Goal: Task Accomplishment & Management: Use online tool/utility

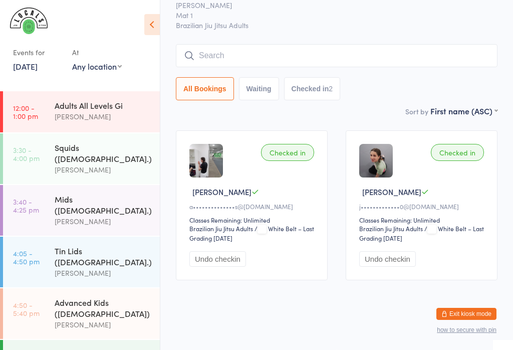
scroll to position [101, 0]
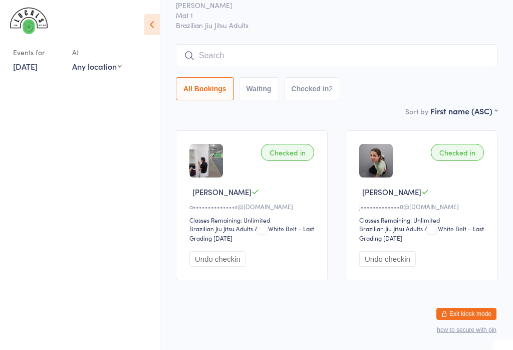
click at [38, 71] on link "15 Aug, 2025" at bounding box center [25, 66] width 25 height 11
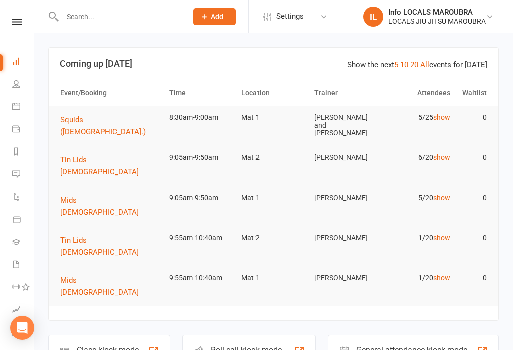
click at [131, 345] on div "Class kiosk mode" at bounding box center [108, 350] width 62 height 10
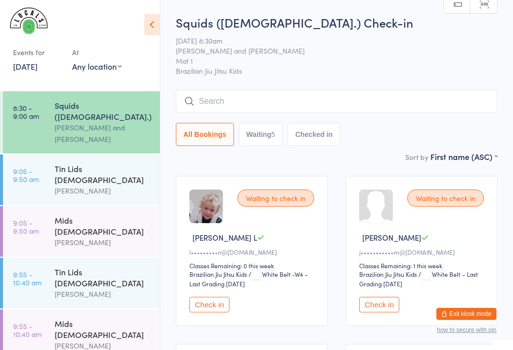
click at [108, 108] on div "Squids ([DEMOGRAPHIC_DATA].)" at bounding box center [103, 111] width 97 height 22
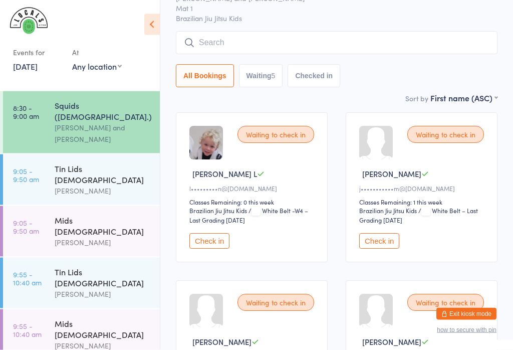
scroll to position [75, 0]
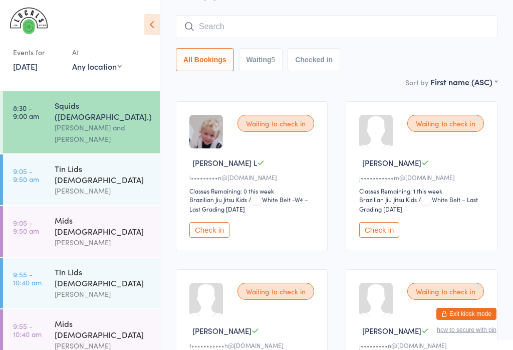
click at [370, 234] on button "Check in" at bounding box center [379, 230] width 40 height 16
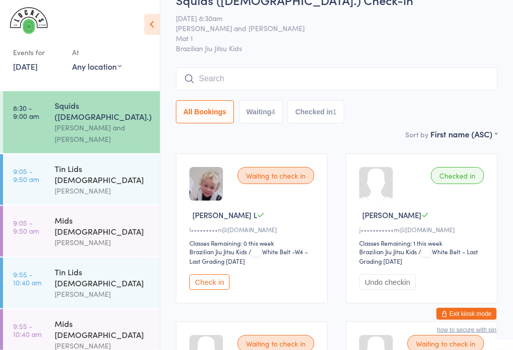
scroll to position [0, 0]
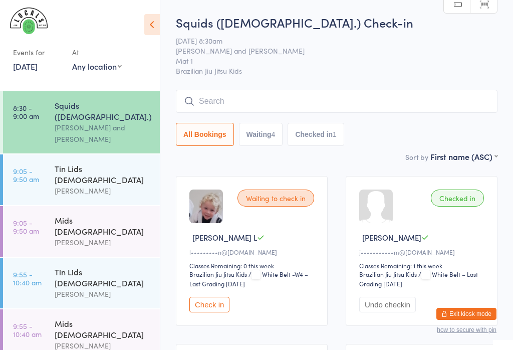
click at [323, 101] on input "search" at bounding box center [337, 101] width 322 height 23
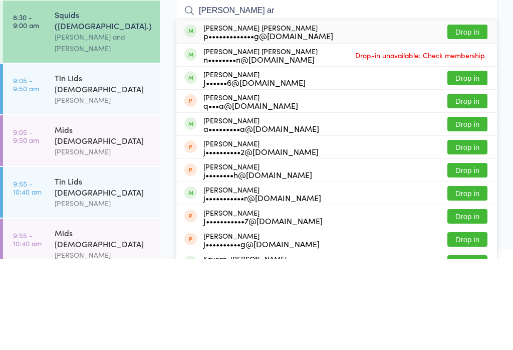
type input "Jackson ar"
click at [471, 115] on button "Drop in" at bounding box center [467, 122] width 40 height 15
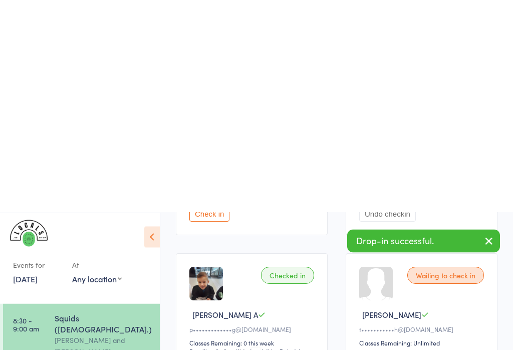
type input "6"
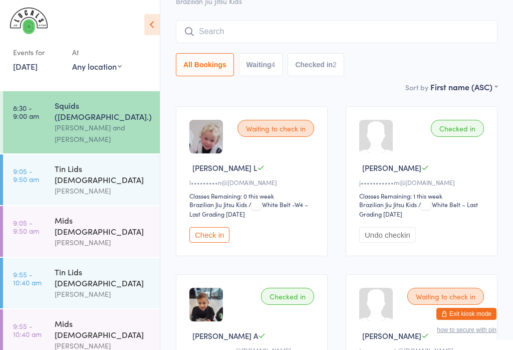
scroll to position [69, 0]
click at [230, 35] on input "search" at bounding box center [337, 32] width 322 height 23
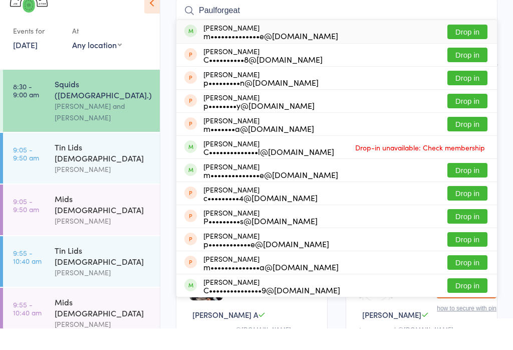
type input "Paulforgeat"
click at [464, 46] on button "Drop in" at bounding box center [467, 53] width 40 height 15
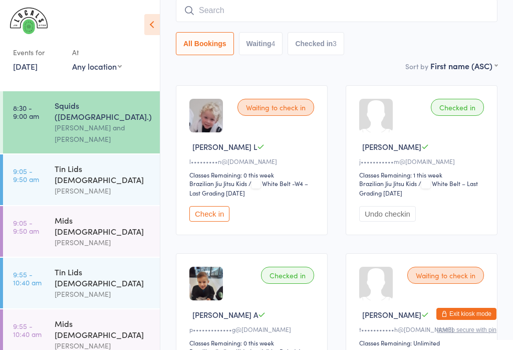
click at [292, 15] on input "search" at bounding box center [337, 10] width 322 height 23
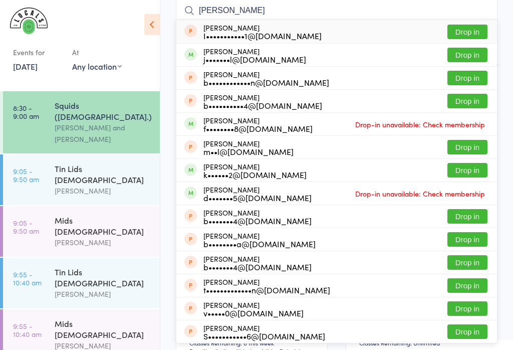
type input "Benjamin"
click at [306, 58] on div "j•••••••l@shawandpartners.com.au" at bounding box center [254, 59] width 103 height 8
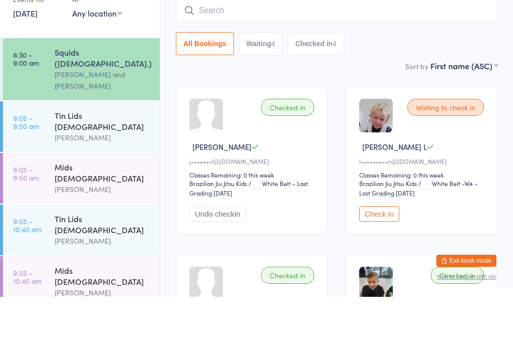
scroll to position [37, 0]
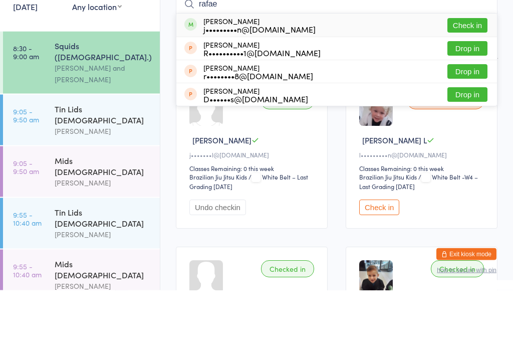
type input "rafae"
click at [471, 78] on button "Check in" at bounding box center [467, 85] width 40 height 15
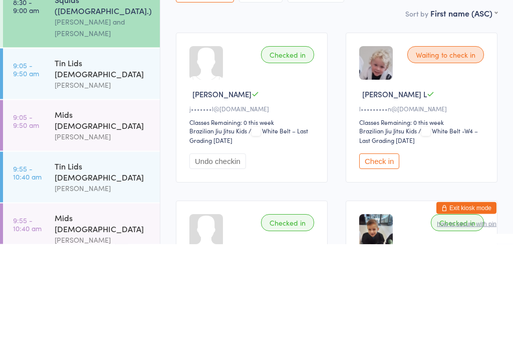
click at [445, 152] on div "Waiting to check in" at bounding box center [445, 160] width 77 height 17
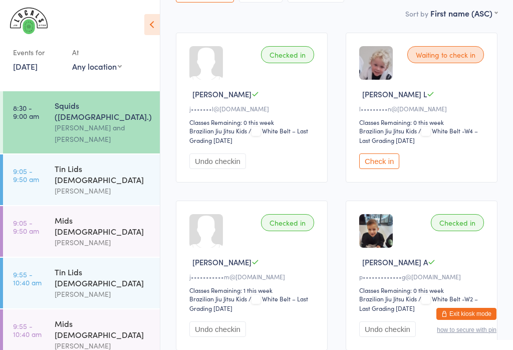
click at [385, 167] on button "Check in" at bounding box center [379, 161] width 40 height 16
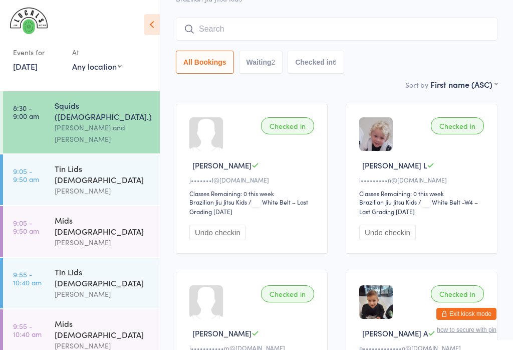
scroll to position [0, 0]
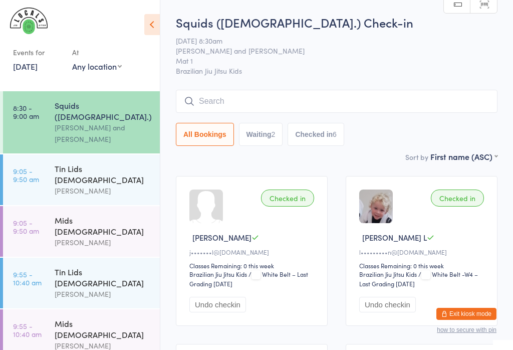
click at [320, 105] on input "search" at bounding box center [337, 101] width 322 height 23
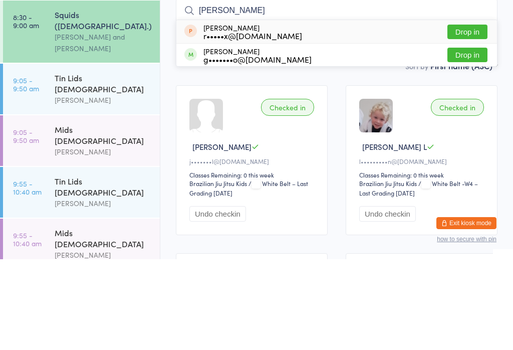
type input "Foy"
click at [465, 138] on button "Drop in" at bounding box center [467, 145] width 40 height 15
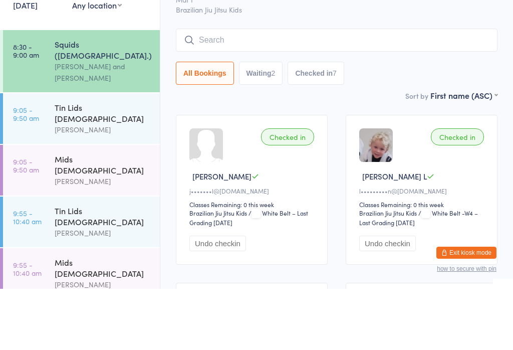
click at [281, 90] on input "search" at bounding box center [337, 101] width 322 height 23
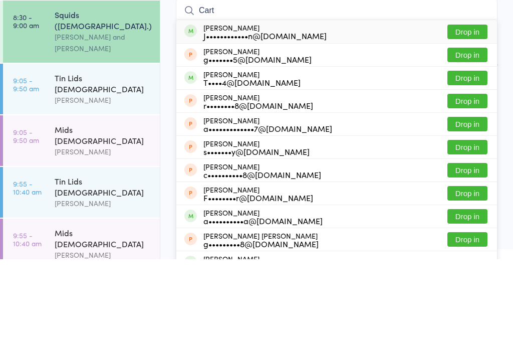
type input "Cart"
click at [474, 115] on button "Drop in" at bounding box center [467, 122] width 40 height 15
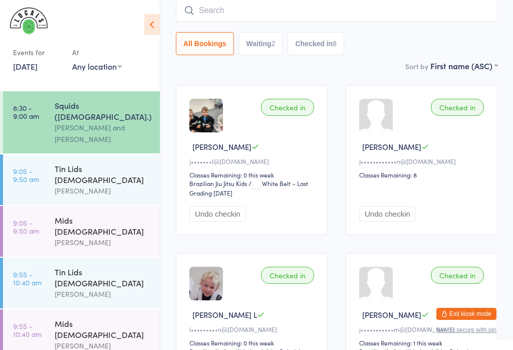
click at [409, 3] on input "search" at bounding box center [337, 10] width 322 height 23
type input "J"
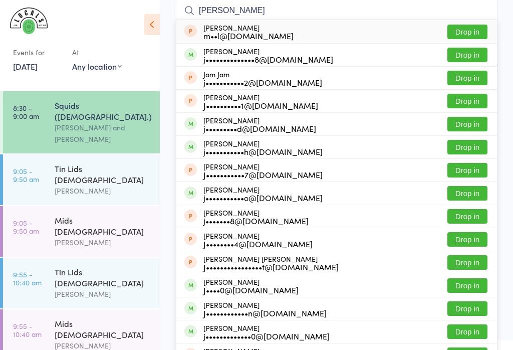
type input "Jamie"
click at [463, 50] on button "Drop in" at bounding box center [467, 55] width 40 height 15
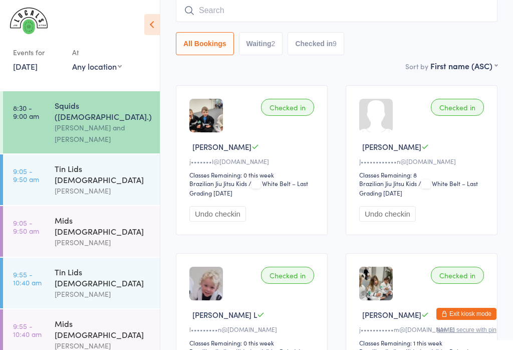
click at [375, 4] on input "search" at bounding box center [337, 10] width 322 height 23
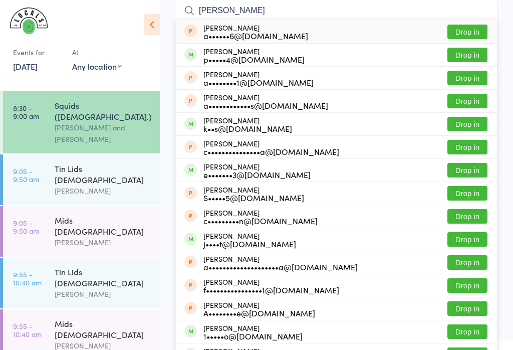
type input "Andrew"
click at [460, 53] on button "Drop in" at bounding box center [467, 55] width 40 height 15
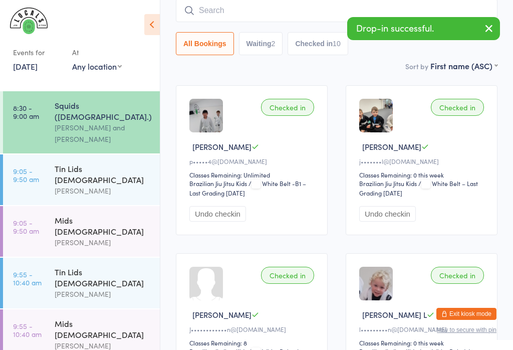
click at [266, 10] on input "search" at bounding box center [337, 10] width 322 height 23
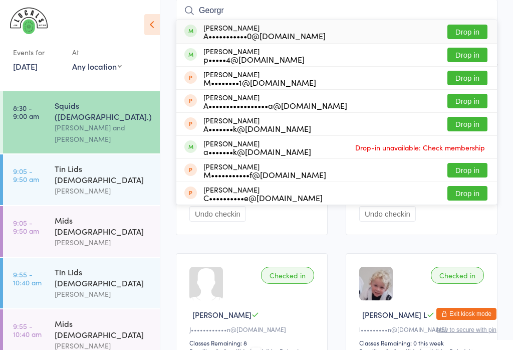
type input "Georgr"
click at [459, 55] on button "Drop in" at bounding box center [467, 55] width 40 height 15
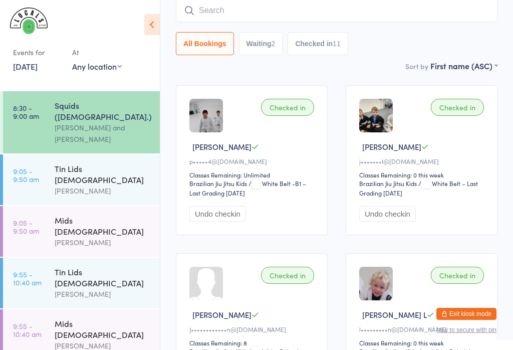
click at [50, 167] on link "9:05 - 9:50 am Tin Lids 8 - 12 y.o Veselin Celic" at bounding box center [81, 179] width 157 height 51
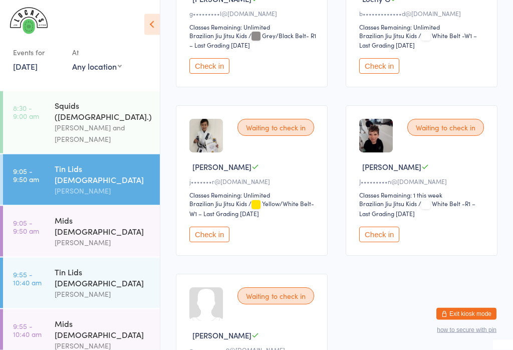
scroll to position [406, 0]
click at [205, 242] on button "Check in" at bounding box center [209, 234] width 40 height 16
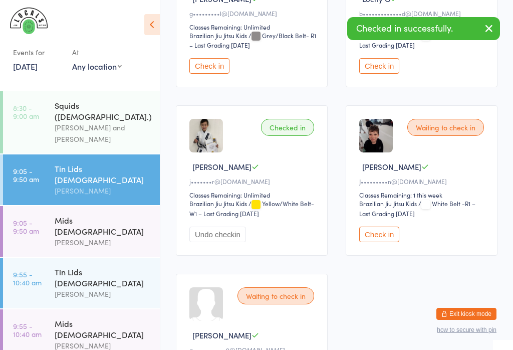
click at [39, 218] on time "9:05 - 9:50 am" at bounding box center [26, 226] width 26 height 16
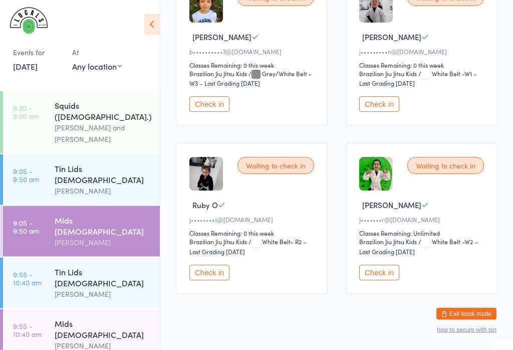
scroll to position [368, 0]
click at [386, 280] on button "Check in" at bounding box center [379, 273] width 40 height 16
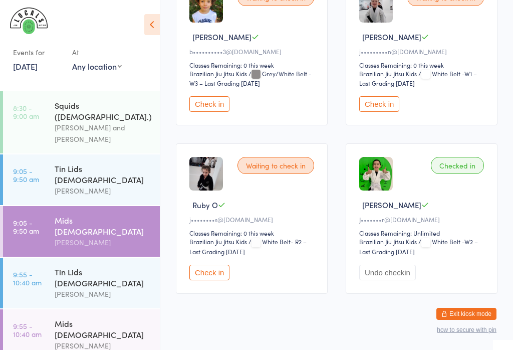
click at [96, 288] on div "[PERSON_NAME]" at bounding box center [103, 294] width 97 height 12
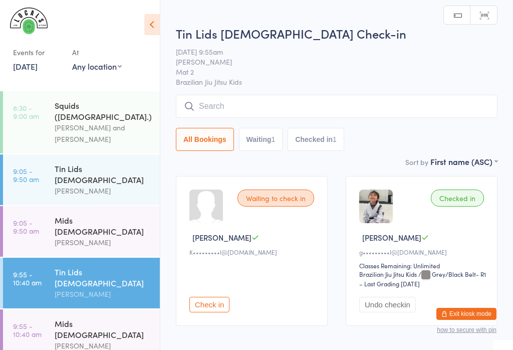
click at [250, 111] on input "search" at bounding box center [337, 106] width 322 height 23
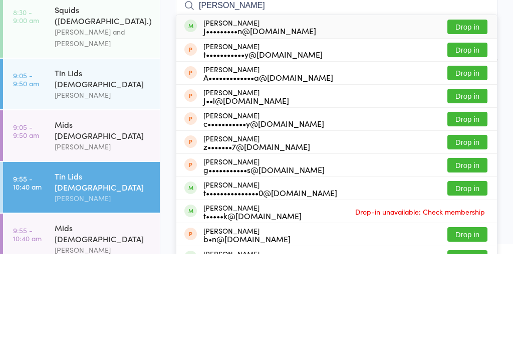
type input "Thomas ch"
click at [474, 115] on button "Drop in" at bounding box center [467, 122] width 40 height 15
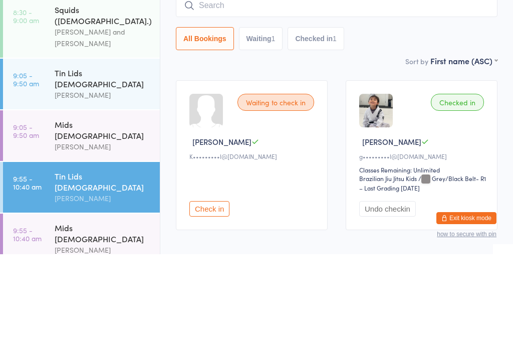
scroll to position [52, 0]
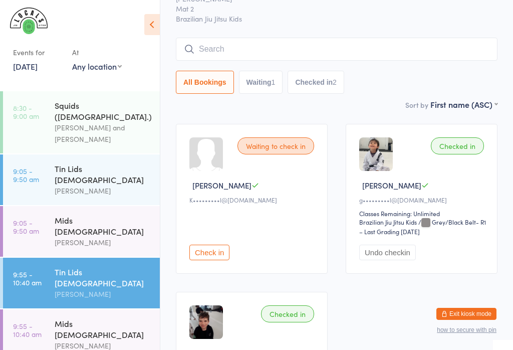
click at [123, 214] on div "Mids [DEMOGRAPHIC_DATA]" at bounding box center [103, 225] width 97 height 22
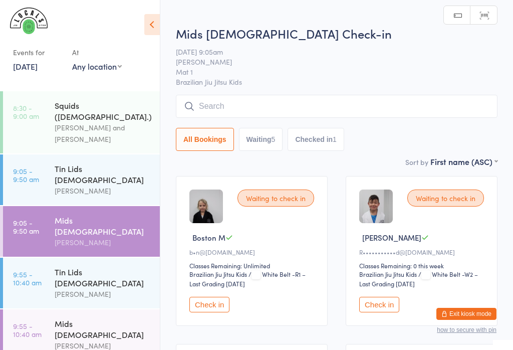
click at [278, 100] on input "search" at bounding box center [337, 106] width 322 height 23
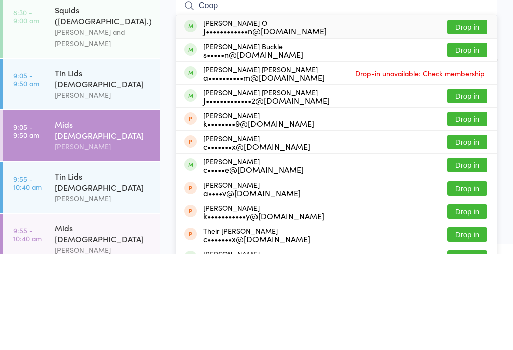
type input "Coop"
click at [470, 115] on button "Drop in" at bounding box center [467, 122] width 40 height 15
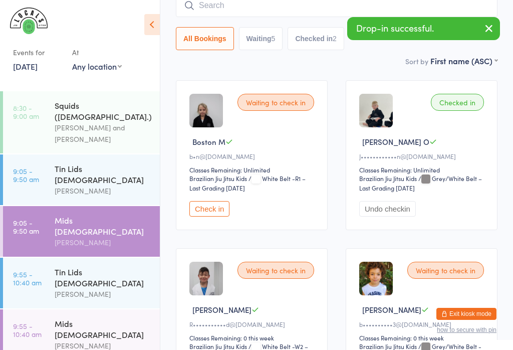
click at [70, 122] on div "[PERSON_NAME] and [PERSON_NAME]" at bounding box center [103, 133] width 97 height 23
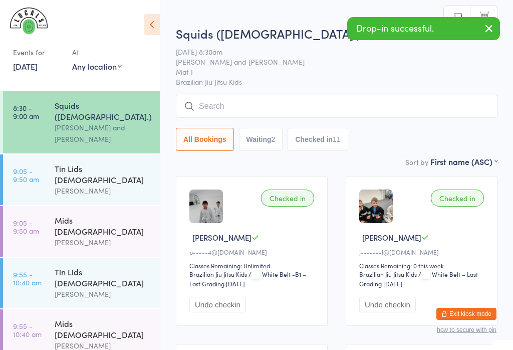
click at [82, 214] on div "Mids [DEMOGRAPHIC_DATA]" at bounding box center [103, 225] width 97 height 22
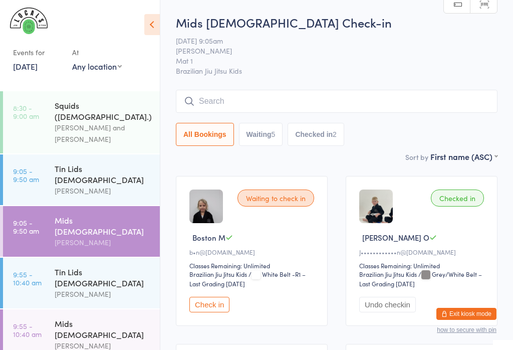
click at [46, 258] on link "9:55 - 10:40 am Tin Lids 8 - 12 y.o Veselin Celic" at bounding box center [81, 283] width 157 height 51
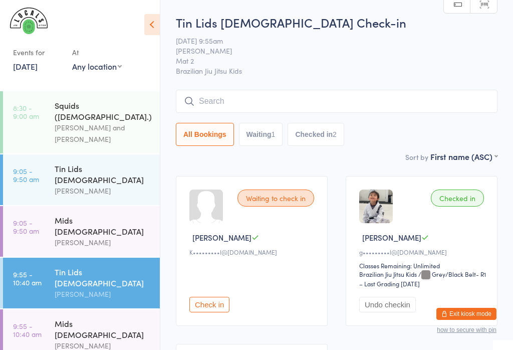
click at [330, 104] on input "search" at bounding box center [337, 101] width 322 height 23
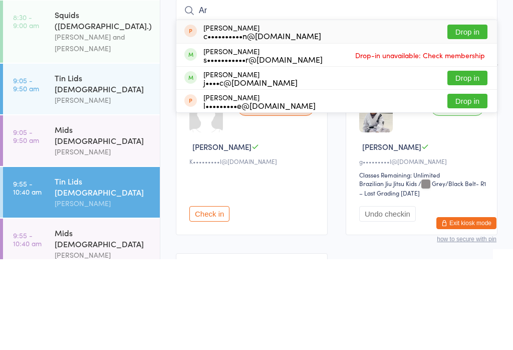
type input "A"
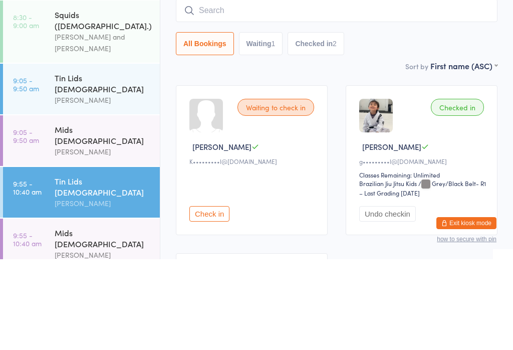
click at [393, 151] on div "Sort by First name (ASC) First name (ASC) First name (DESC) Last name (ASC) Las…" at bounding box center [337, 156] width 322 height 11
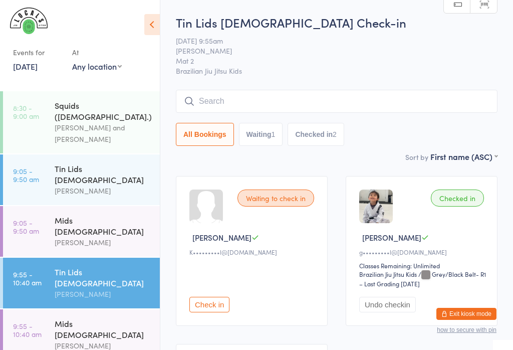
click at [65, 318] on div "Mids [DEMOGRAPHIC_DATA]" at bounding box center [103, 329] width 97 height 22
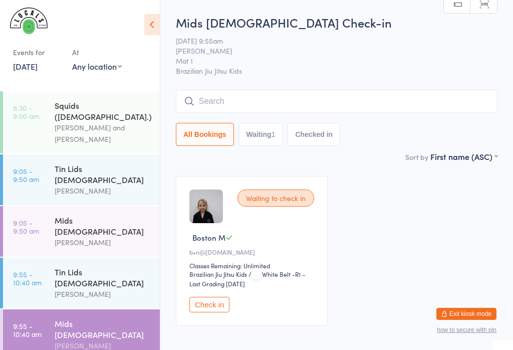
click at [82, 214] on div "Mids [DEMOGRAPHIC_DATA]" at bounding box center [103, 225] width 97 height 22
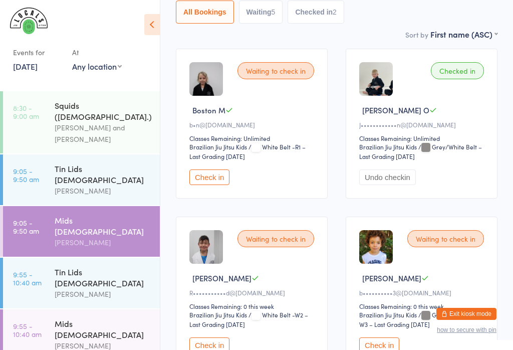
scroll to position [138, 0]
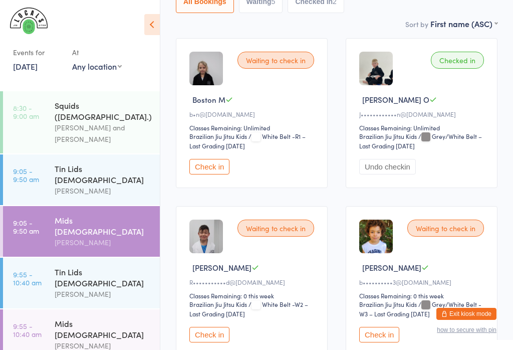
click at [384, 339] on button "Check in" at bounding box center [379, 335] width 40 height 16
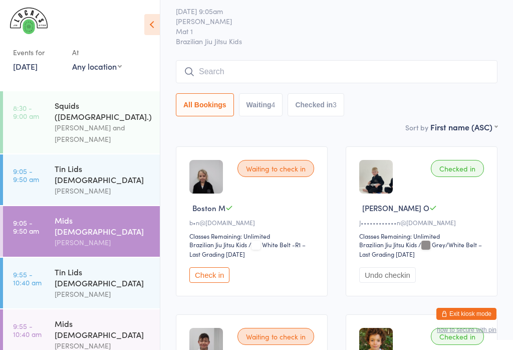
scroll to position [0, 0]
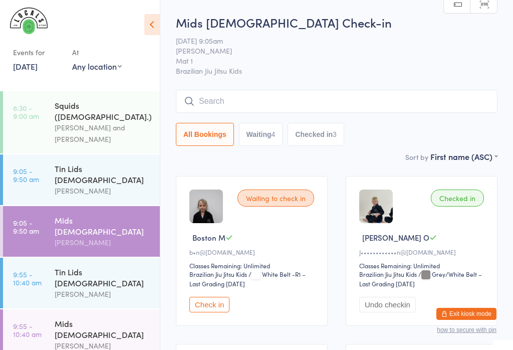
click at [37, 270] on time "9:55 - 10:40 am" at bounding box center [27, 278] width 29 height 16
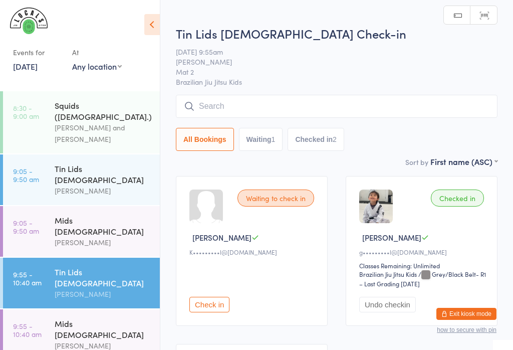
click at [336, 105] on input "search" at bounding box center [337, 106] width 322 height 23
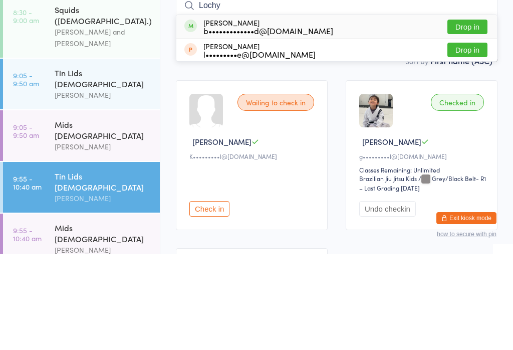
type input "Lochy"
click at [481, 115] on button "Drop in" at bounding box center [467, 122] width 40 height 15
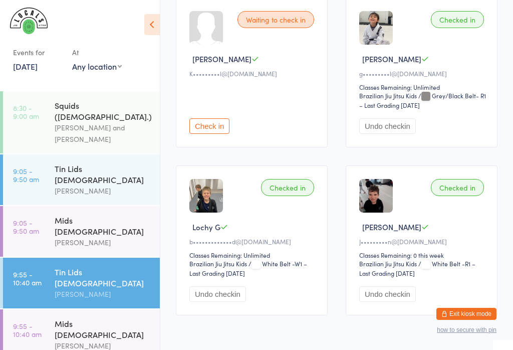
scroll to position [208, 0]
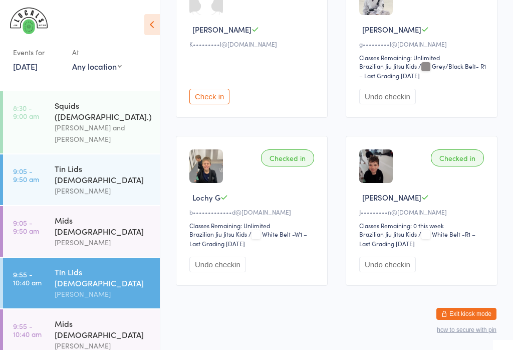
click at [97, 237] on div "[PERSON_NAME]" at bounding box center [103, 243] width 97 height 12
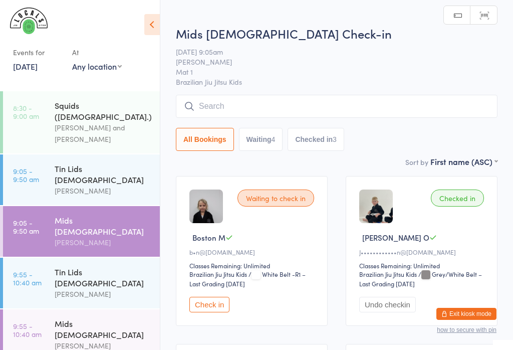
click at [263, 101] on input "search" at bounding box center [337, 106] width 322 height 23
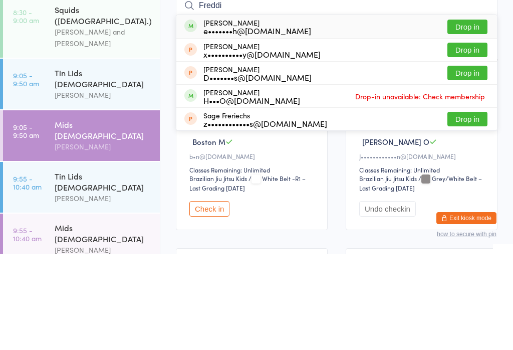
type input "Freddi"
click at [241, 111] on div "Freddie Henley e•••••••h@aspectestateagents.com.au Drop in" at bounding box center [336, 122] width 321 height 23
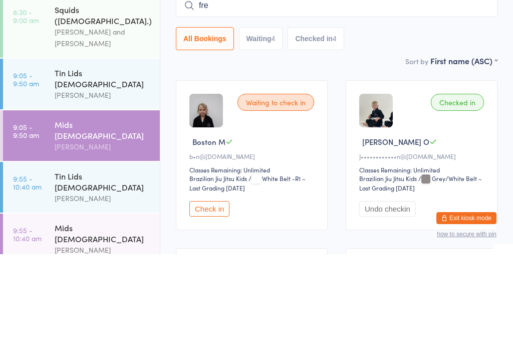
type input "fred"
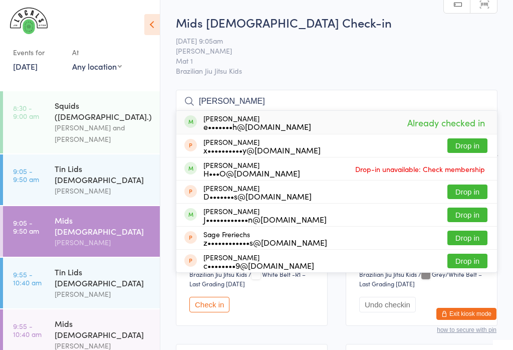
click at [109, 163] on div "Tin Lids [DEMOGRAPHIC_DATA]" at bounding box center [103, 174] width 97 height 22
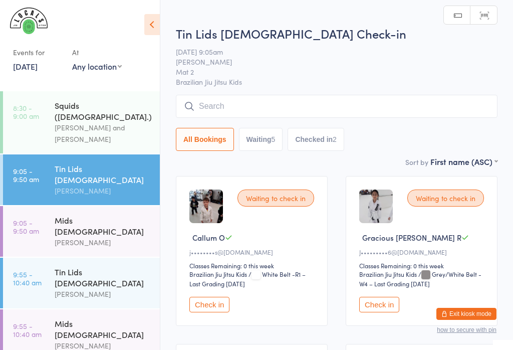
click at [324, 109] on input "search" at bounding box center [337, 106] width 322 height 23
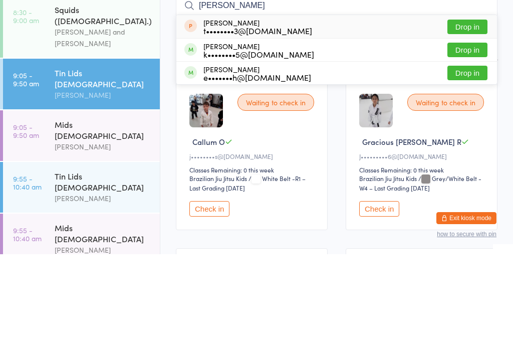
type input "Etha"
click at [468, 161] on button "Drop in" at bounding box center [467, 168] width 40 height 15
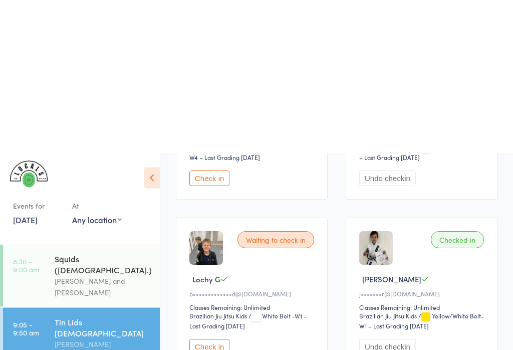
scroll to position [22, 0]
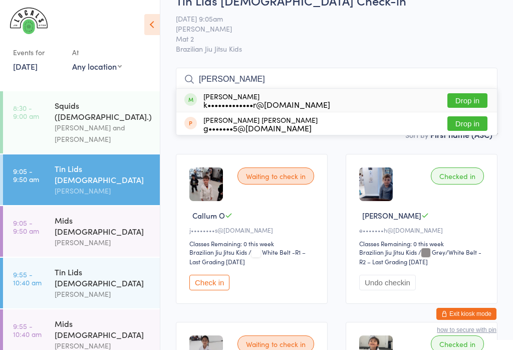
type input "knox"
click at [469, 98] on button "Drop in" at bounding box center [467, 100] width 40 height 15
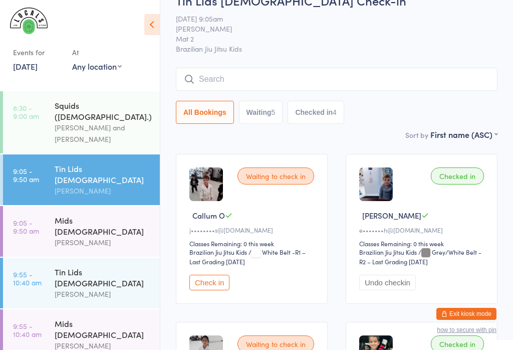
click at [142, 237] on div "[PERSON_NAME]" at bounding box center [103, 243] width 97 height 12
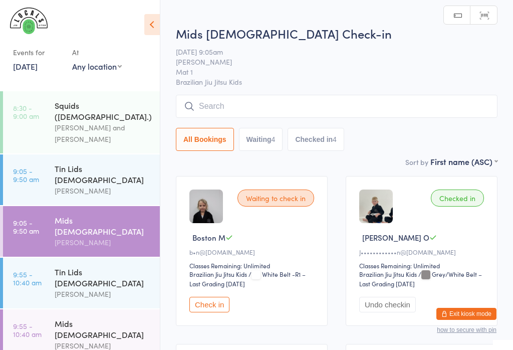
click at [326, 103] on input "search" at bounding box center [337, 106] width 322 height 23
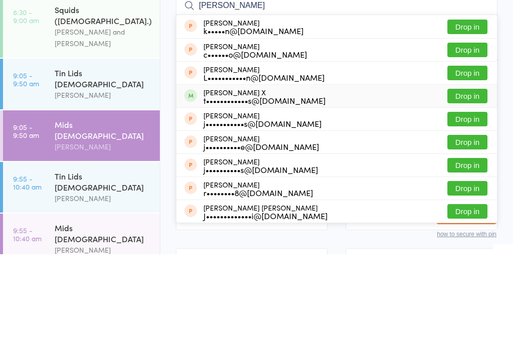
type input "Jesse"
click at [263, 180] on div "Jesse Langlands X t••••••••••••s@yahoo.com Drop in" at bounding box center [336, 191] width 321 height 23
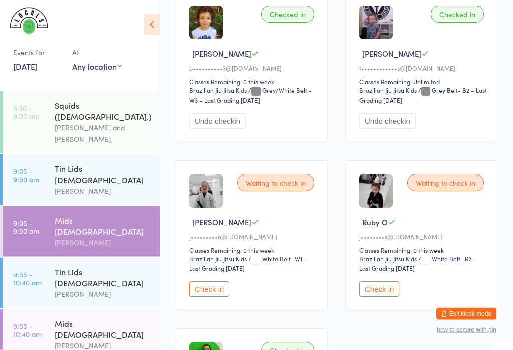
scroll to position [520, 0]
click at [389, 296] on button "Check in" at bounding box center [379, 289] width 40 height 16
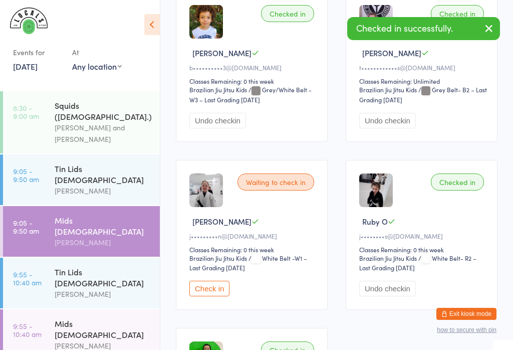
click at [109, 163] on div "Tin Lids [DEMOGRAPHIC_DATA]" at bounding box center [103, 174] width 97 height 22
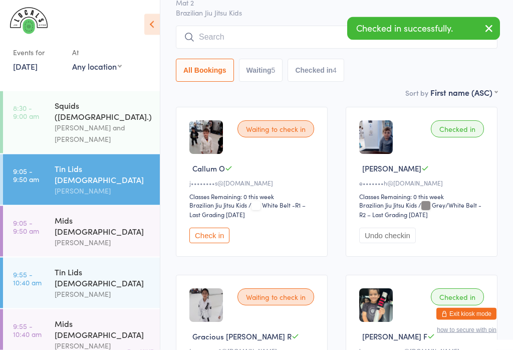
scroll to position [69, 0]
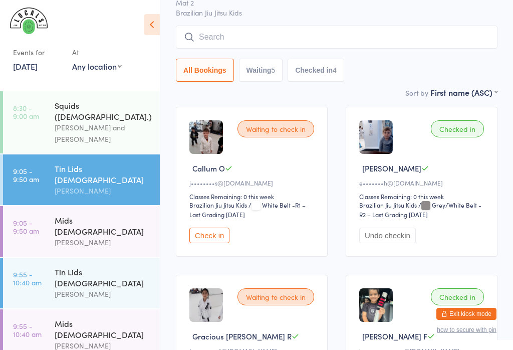
click at [215, 243] on button "Check in" at bounding box center [209, 235] width 40 height 16
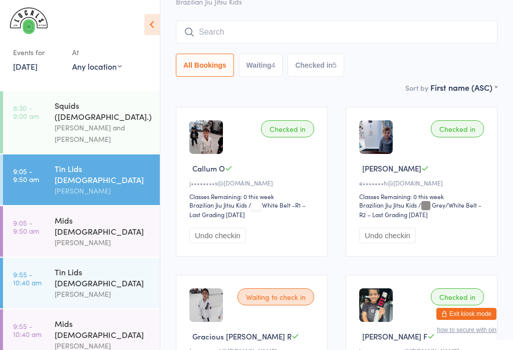
click at [59, 237] on div "[PERSON_NAME]" at bounding box center [103, 243] width 97 height 12
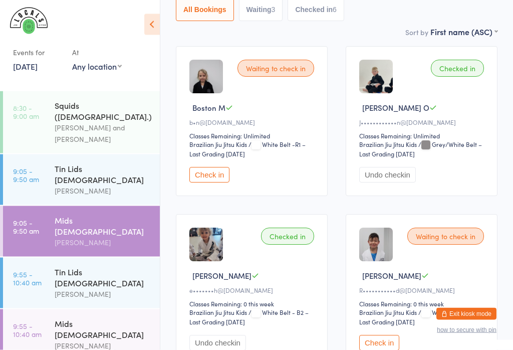
click at [383, 349] on button "Check in" at bounding box center [379, 343] width 40 height 16
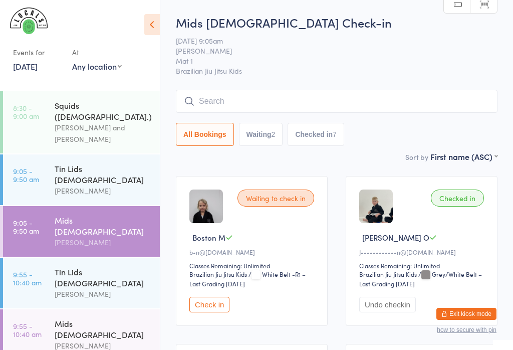
click at [405, 98] on input "search" at bounding box center [337, 101] width 322 height 23
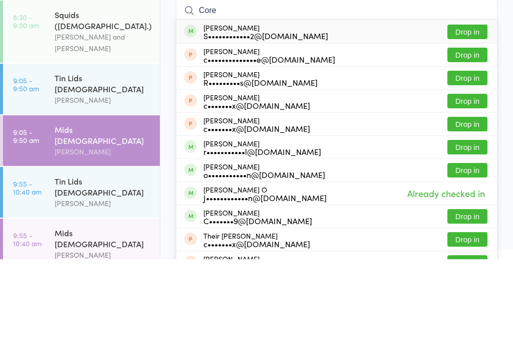
type input "Core"
click at [476, 115] on button "Drop in" at bounding box center [467, 122] width 40 height 15
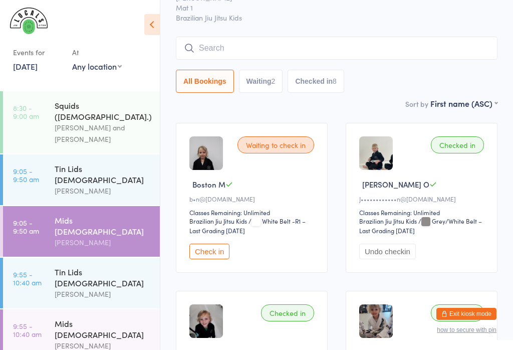
scroll to position [53, 0]
click at [111, 266] on div "Tin Lids [DEMOGRAPHIC_DATA]" at bounding box center [103, 277] width 97 height 22
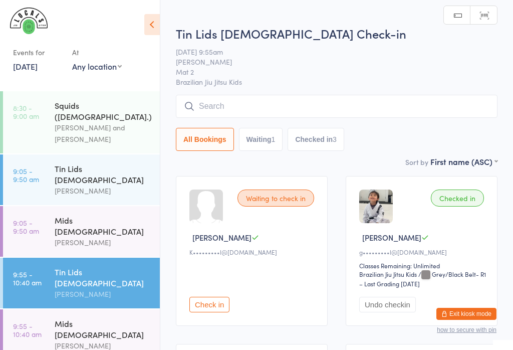
click at [107, 163] on div "Tin Lids [DEMOGRAPHIC_DATA]" at bounding box center [103, 174] width 97 height 22
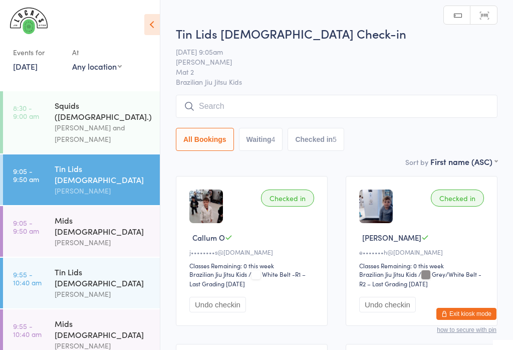
click at [386, 110] on input "search" at bounding box center [337, 106] width 322 height 23
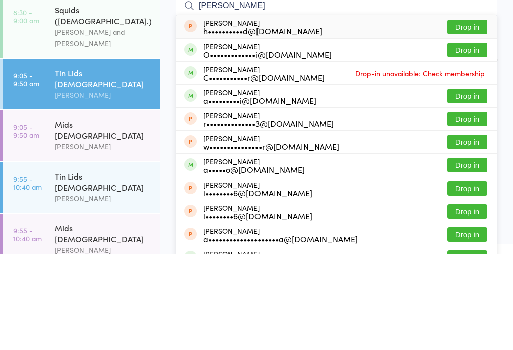
type input "Alexander"
click at [474, 184] on button "Drop in" at bounding box center [467, 191] width 40 height 15
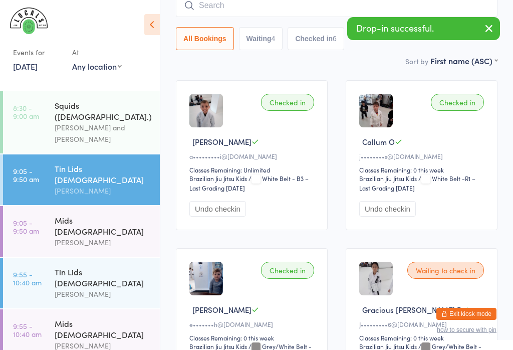
click at [118, 288] on div "[PERSON_NAME]" at bounding box center [103, 294] width 97 height 12
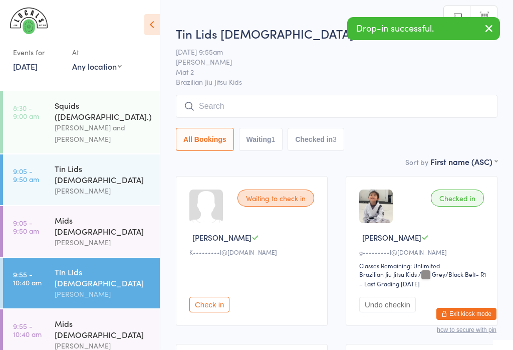
click at [354, 108] on input "search" at bounding box center [337, 106] width 322 height 23
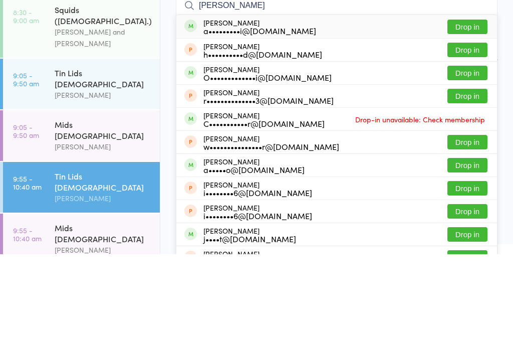
type input "Alexander moo"
click at [471, 115] on button "Drop in" at bounding box center [467, 122] width 40 height 15
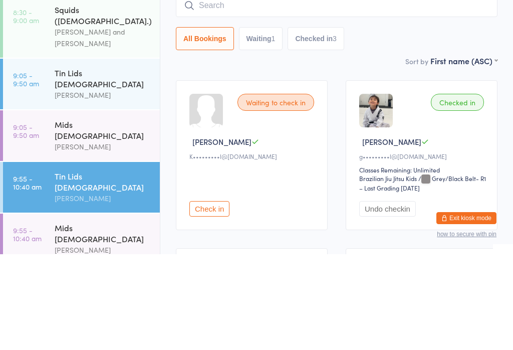
scroll to position [96, 0]
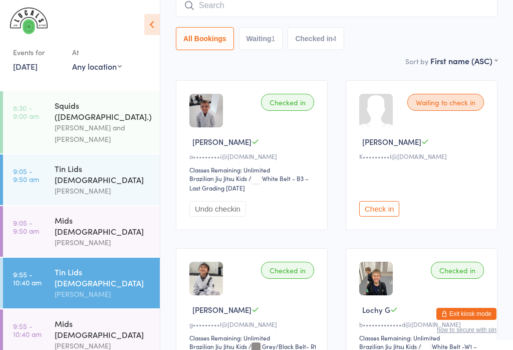
click at [56, 237] on div "[PERSON_NAME]" at bounding box center [103, 243] width 97 height 12
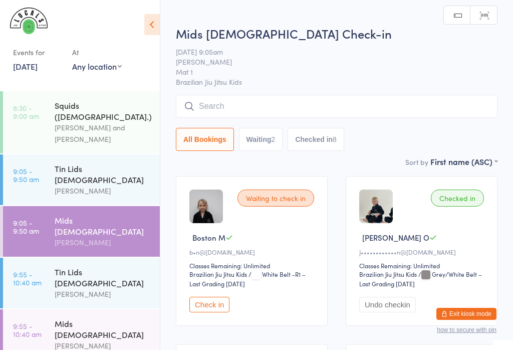
click at [230, 100] on input "search" at bounding box center [337, 106] width 322 height 23
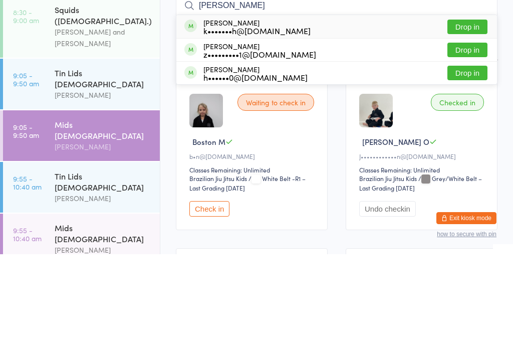
type input "Zach"
click at [465, 161] on button "Drop in" at bounding box center [467, 168] width 40 height 15
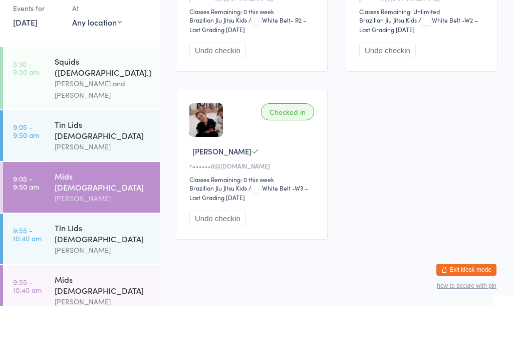
scroll to position [909, 0]
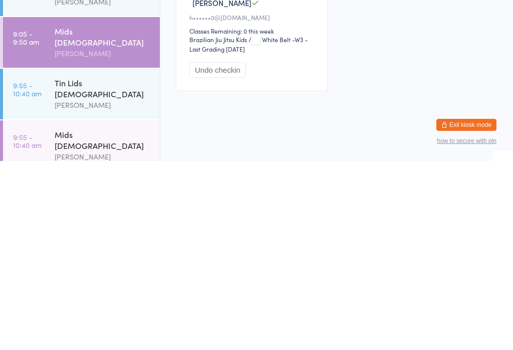
click at [479, 308] on button "Exit kiosk mode" at bounding box center [466, 314] width 60 height 12
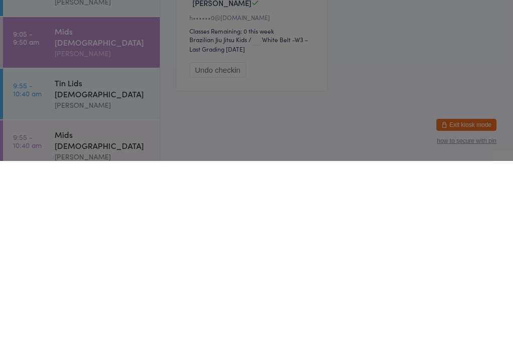
scroll to position [894, 0]
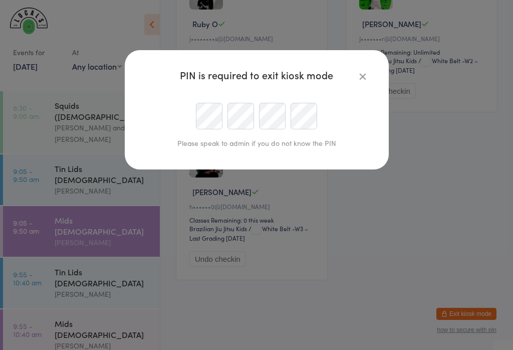
click at [452, 169] on div "PIN is required to exit kiosk mode Please speak to admin if you do not know the…" at bounding box center [256, 175] width 513 height 350
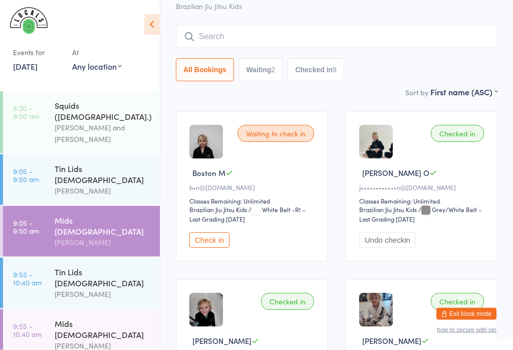
scroll to position [0, 0]
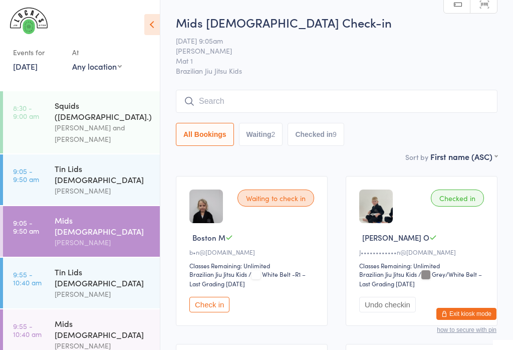
click at [213, 306] on button "Check in" at bounding box center [209, 305] width 40 height 16
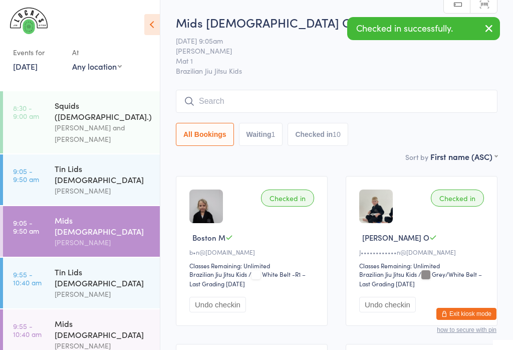
click at [76, 340] on div "[PERSON_NAME]" at bounding box center [103, 346] width 97 height 12
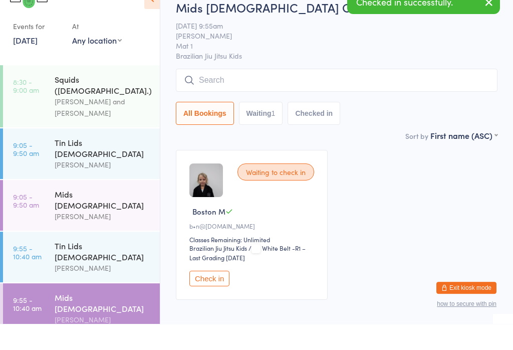
scroll to position [37, 0]
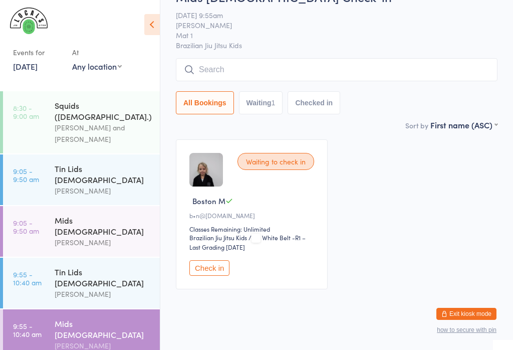
click at [212, 270] on button "Check in" at bounding box center [209, 268] width 40 height 16
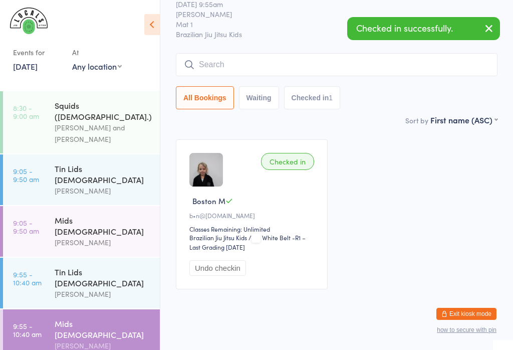
click at [89, 214] on div "Mids [DEMOGRAPHIC_DATA]" at bounding box center [103, 225] width 97 height 22
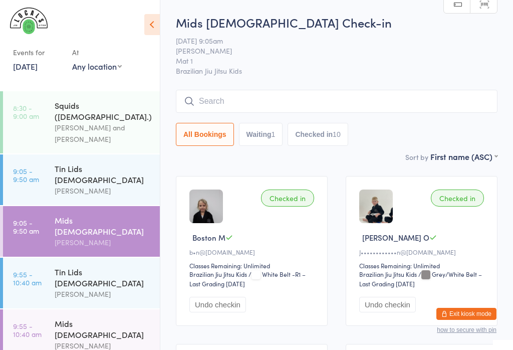
click at [332, 102] on input "search" at bounding box center [337, 101] width 322 height 23
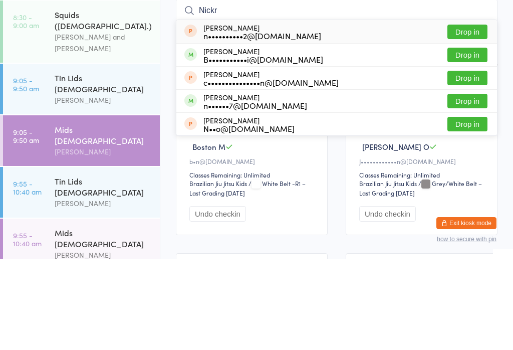
type input "Nickr"
click at [242, 138] on div "Nickrad Zeraati B•••••••••••i@gmail.com" at bounding box center [263, 146] width 120 height 16
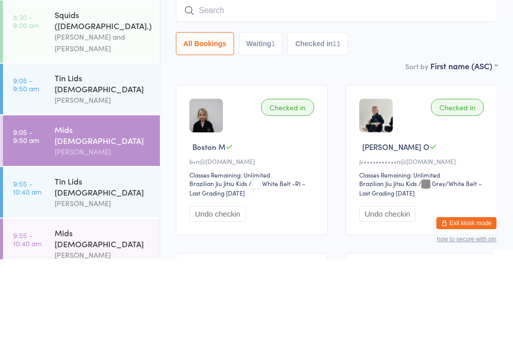
scroll to position [91, 0]
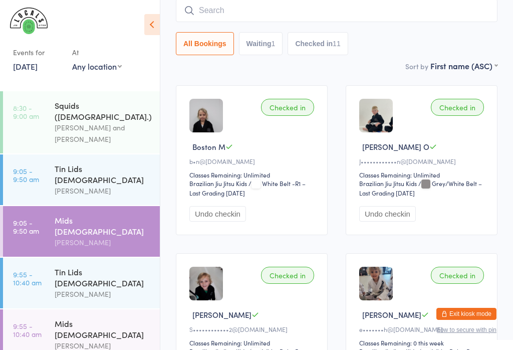
click at [41, 270] on time "9:55 - 10:40 am" at bounding box center [27, 278] width 29 height 16
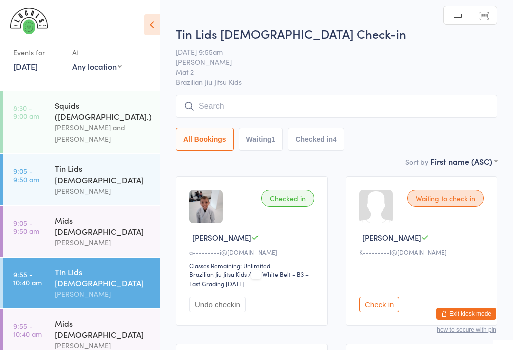
click at [60, 164] on div "Tin Lids [DEMOGRAPHIC_DATA]" at bounding box center [103, 174] width 97 height 22
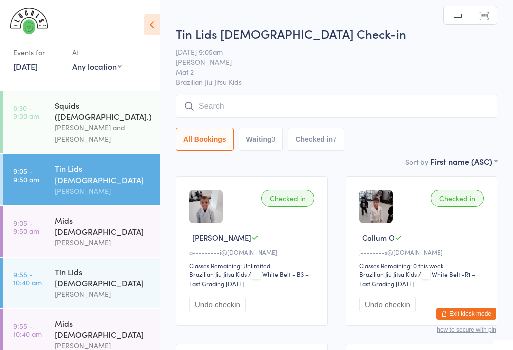
click at [210, 107] on input "search" at bounding box center [337, 106] width 322 height 23
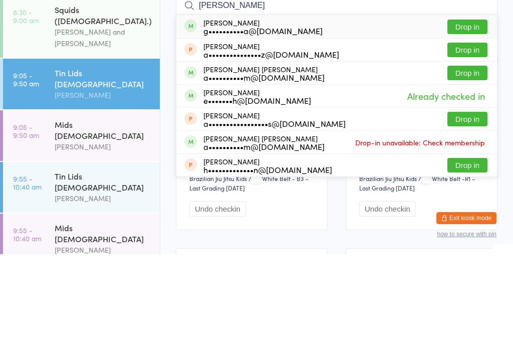
type input "Hernan"
click at [464, 115] on button "Drop in" at bounding box center [467, 122] width 40 height 15
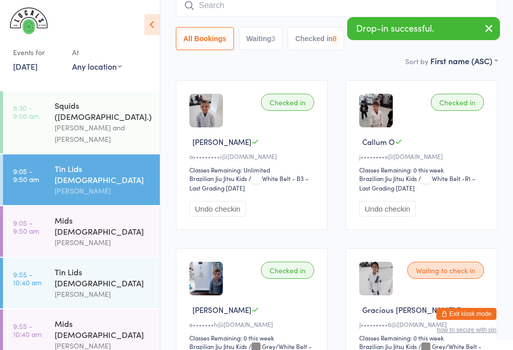
click at [101, 266] on div "Tin Lids [DEMOGRAPHIC_DATA]" at bounding box center [103, 277] width 97 height 22
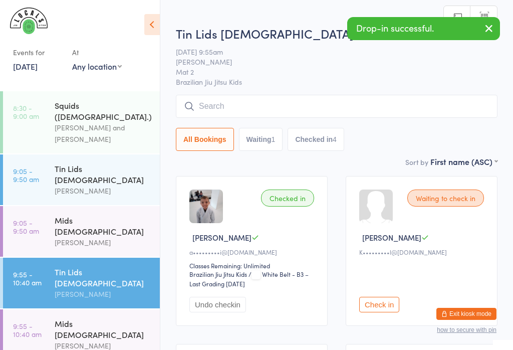
click at [215, 97] on input "search" at bounding box center [337, 106] width 322 height 23
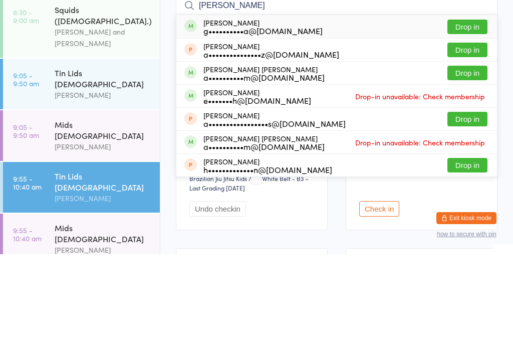
type input "Hernan"
click at [464, 115] on button "Drop in" at bounding box center [467, 122] width 40 height 15
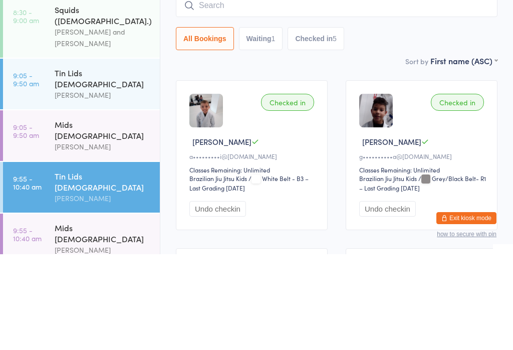
click at [112, 185] on div "[PERSON_NAME]" at bounding box center [103, 191] width 97 height 12
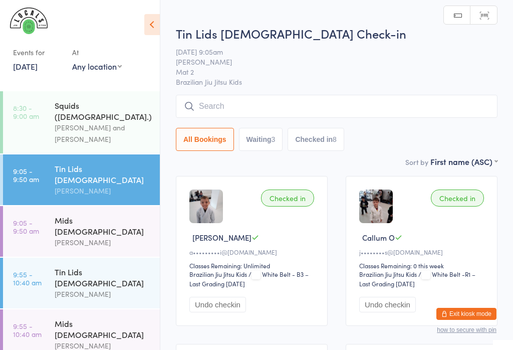
click at [285, 111] on input "search" at bounding box center [337, 106] width 322 height 23
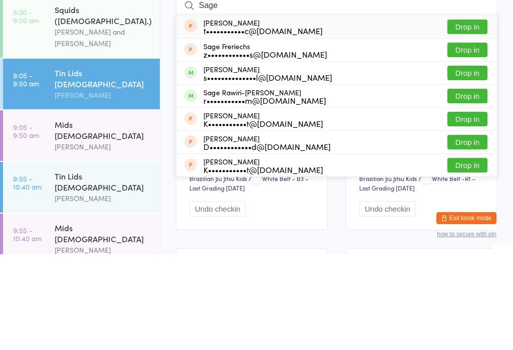
type input "Sage"
click at [466, 184] on button "Drop in" at bounding box center [467, 191] width 40 height 15
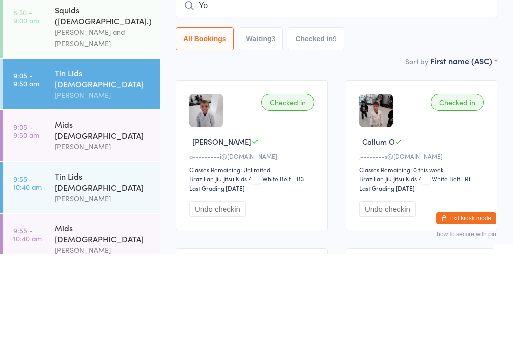
type input "Y"
type input "Yesse"
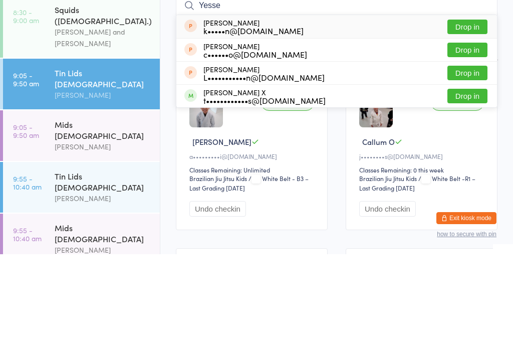
click at [99, 163] on div "Tin Lids [DEMOGRAPHIC_DATA]" at bounding box center [103, 174] width 97 height 22
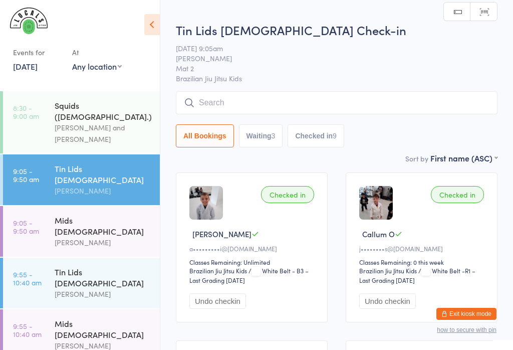
scroll to position [4, 0]
click at [85, 237] on div "[PERSON_NAME]" at bounding box center [103, 243] width 97 height 12
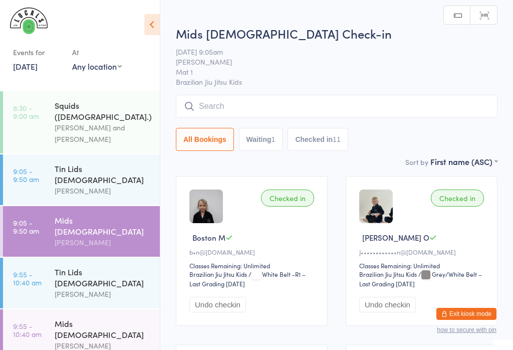
click at [249, 109] on input "search" at bounding box center [337, 106] width 322 height 23
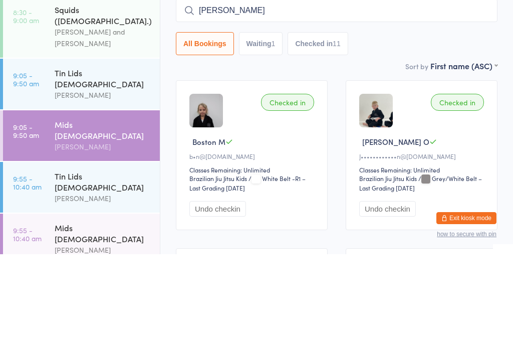
type input "Jesse"
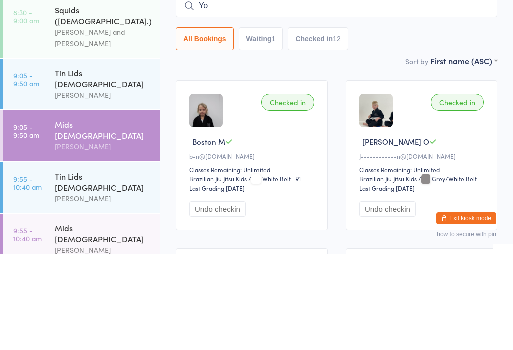
type input "Y"
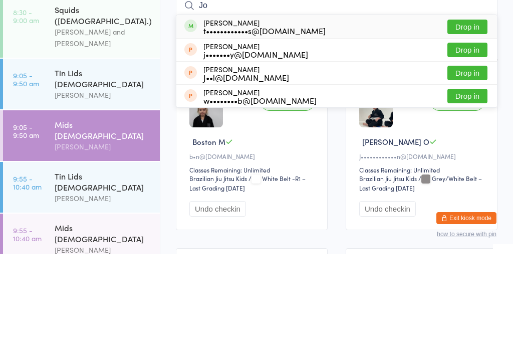
type input "J"
type input "Joey"
click at [213, 122] on div "t••••••••••••s@yahoo.com" at bounding box center [264, 126] width 122 height 8
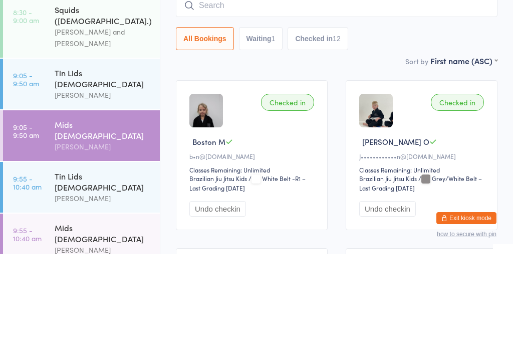
click at [203, 90] on div "All Bookings Waiting 1 Checked in 12" at bounding box center [337, 118] width 322 height 56
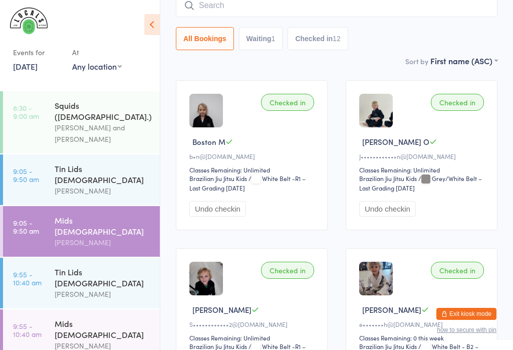
click at [204, 30] on button "All Bookings" at bounding box center [205, 38] width 58 height 23
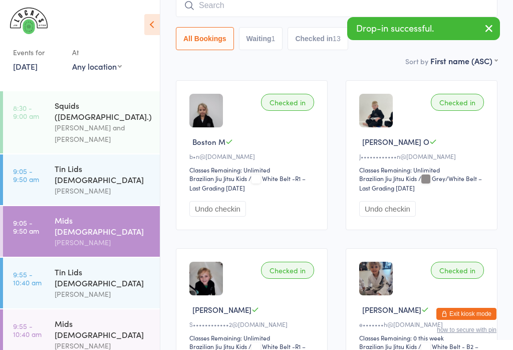
click at [68, 237] on div "[PERSON_NAME]" at bounding box center [103, 243] width 97 height 12
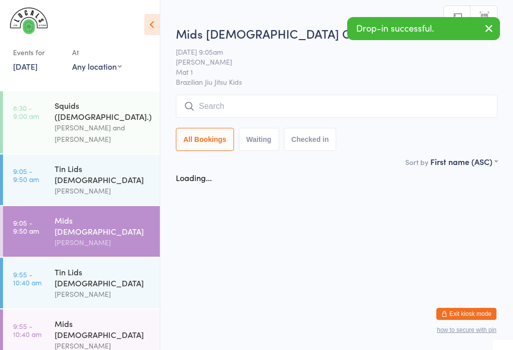
scroll to position [0, 0]
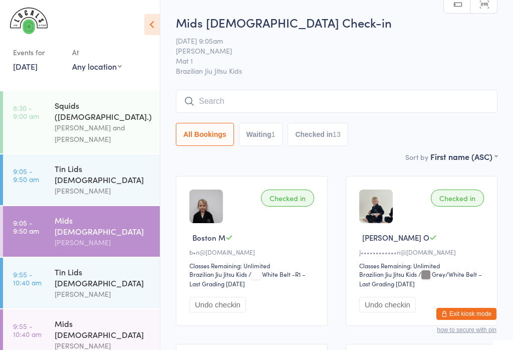
click at [107, 266] on div "Tin Lids [DEMOGRAPHIC_DATA]" at bounding box center [103, 277] width 97 height 22
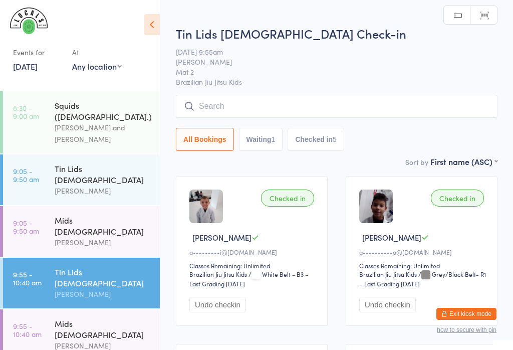
click at [95, 214] on div "Mids [DEMOGRAPHIC_DATA]" at bounding box center [103, 225] width 97 height 22
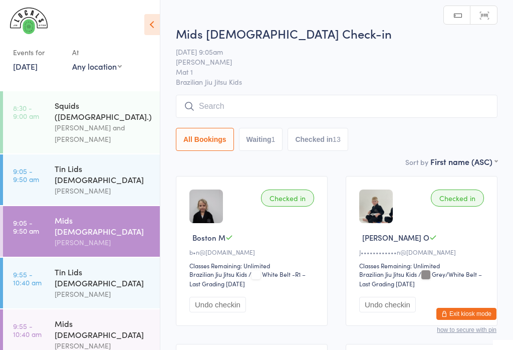
click at [112, 164] on div "Tin Lids [DEMOGRAPHIC_DATA]" at bounding box center [103, 174] width 97 height 22
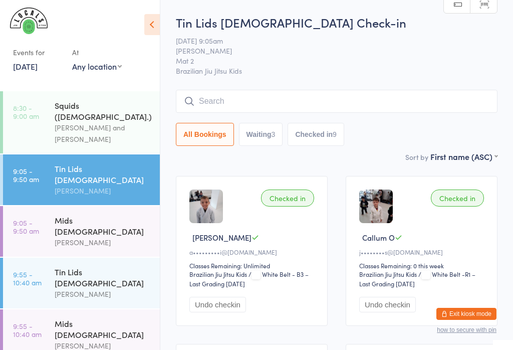
click at [297, 111] on input "search" at bounding box center [337, 101] width 322 height 23
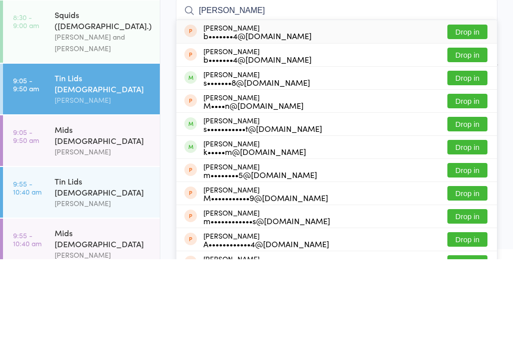
type input "Marti"
click at [471, 161] on button "Drop in" at bounding box center [467, 168] width 40 height 15
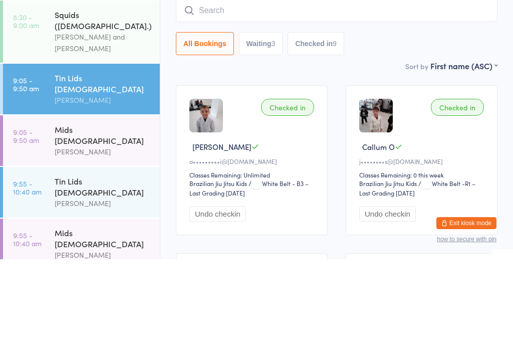
scroll to position [91, 0]
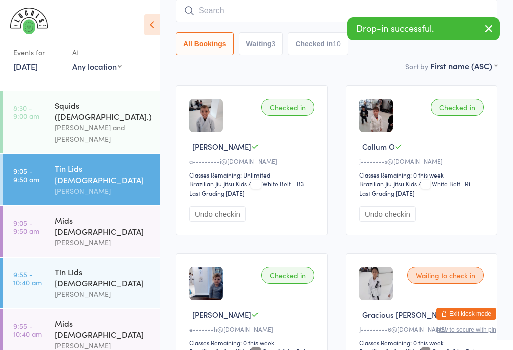
click at [91, 214] on div "Mids [DEMOGRAPHIC_DATA]" at bounding box center [103, 225] width 97 height 22
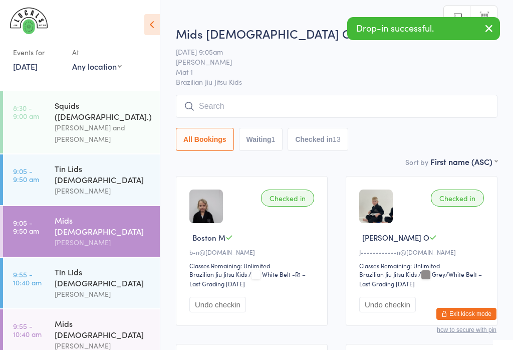
click at [100, 288] on div "[PERSON_NAME]" at bounding box center [103, 294] width 97 height 12
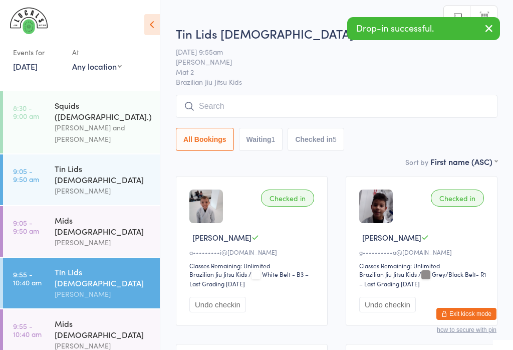
click at [267, 100] on input "search" at bounding box center [337, 106] width 322 height 23
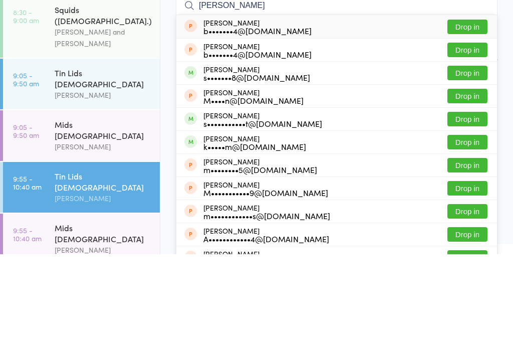
type input "Marti"
click at [472, 161] on button "Drop in" at bounding box center [467, 168] width 40 height 15
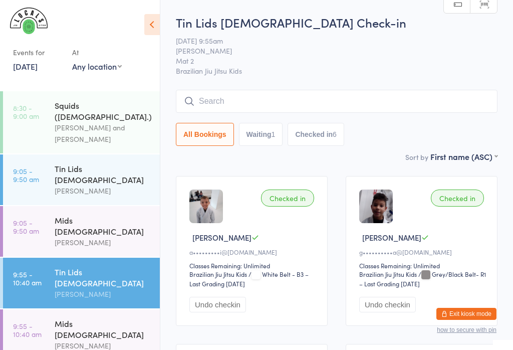
click at [64, 214] on div "Mids [DEMOGRAPHIC_DATA]" at bounding box center [103, 225] width 97 height 22
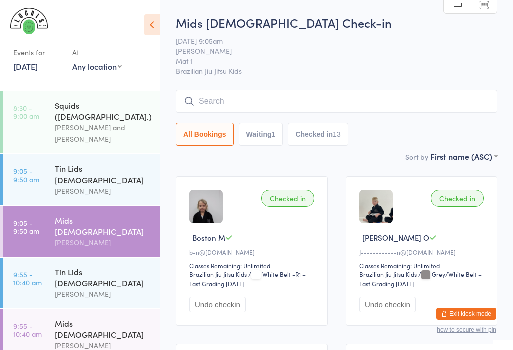
click at [144, 17] on icon at bounding box center [152, 24] width 16 height 21
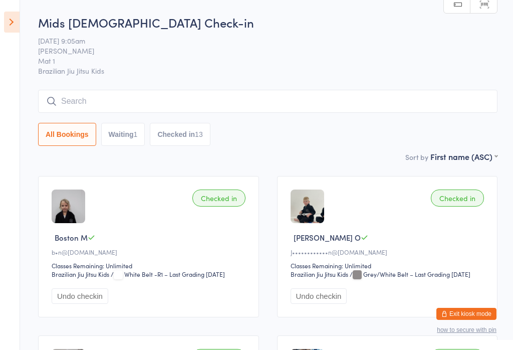
click at [4, 28] on icon at bounding box center [12, 22] width 16 height 21
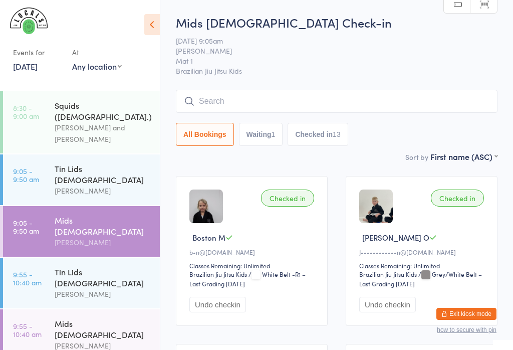
click at [83, 237] on div "[PERSON_NAME]" at bounding box center [103, 243] width 97 height 12
click at [31, 16] on img at bounding box center [29, 21] width 38 height 27
click at [24, 16] on img at bounding box center [29, 21] width 38 height 27
click at [30, 206] on link "9:05 - 9:50 am Mids 5 - 7y.o Daniel Moeller" at bounding box center [81, 231] width 157 height 51
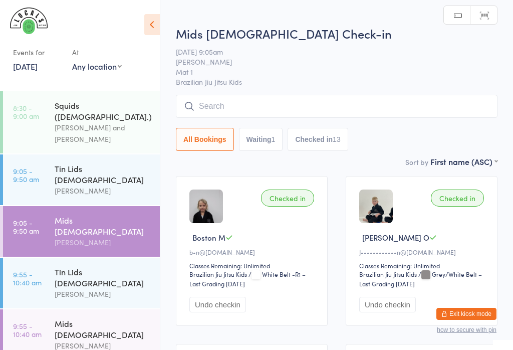
click at [149, 17] on icon at bounding box center [152, 24] width 16 height 21
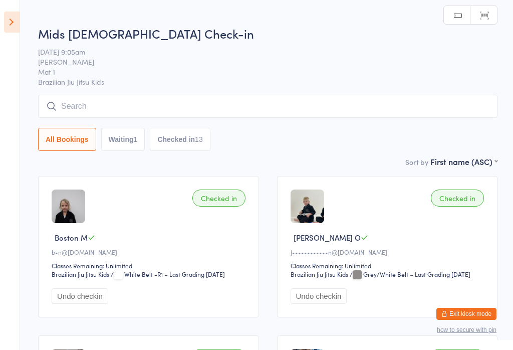
click at [54, 144] on button "All Bookings" at bounding box center [67, 139] width 58 height 23
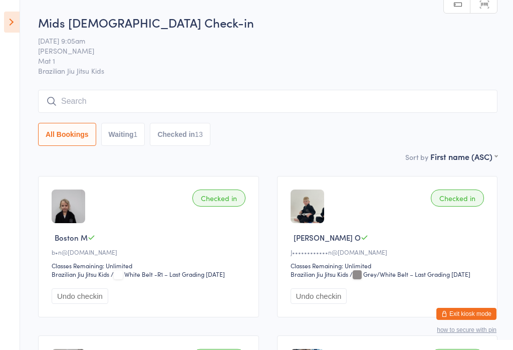
click at [70, 127] on button "All Bookings" at bounding box center [67, 134] width 58 height 23
click at [68, 204] on img at bounding box center [69, 206] width 34 height 34
click at [65, 214] on img at bounding box center [69, 206] width 34 height 34
click at [64, 243] on span "Boston M" at bounding box center [71, 237] width 33 height 11
click at [68, 265] on div "Checked in Boston M b•n@facilitiesfix.com.au Classes Remaining: Unlimited Brazi…" at bounding box center [148, 246] width 221 height 141
